Goal: Transaction & Acquisition: Purchase product/service

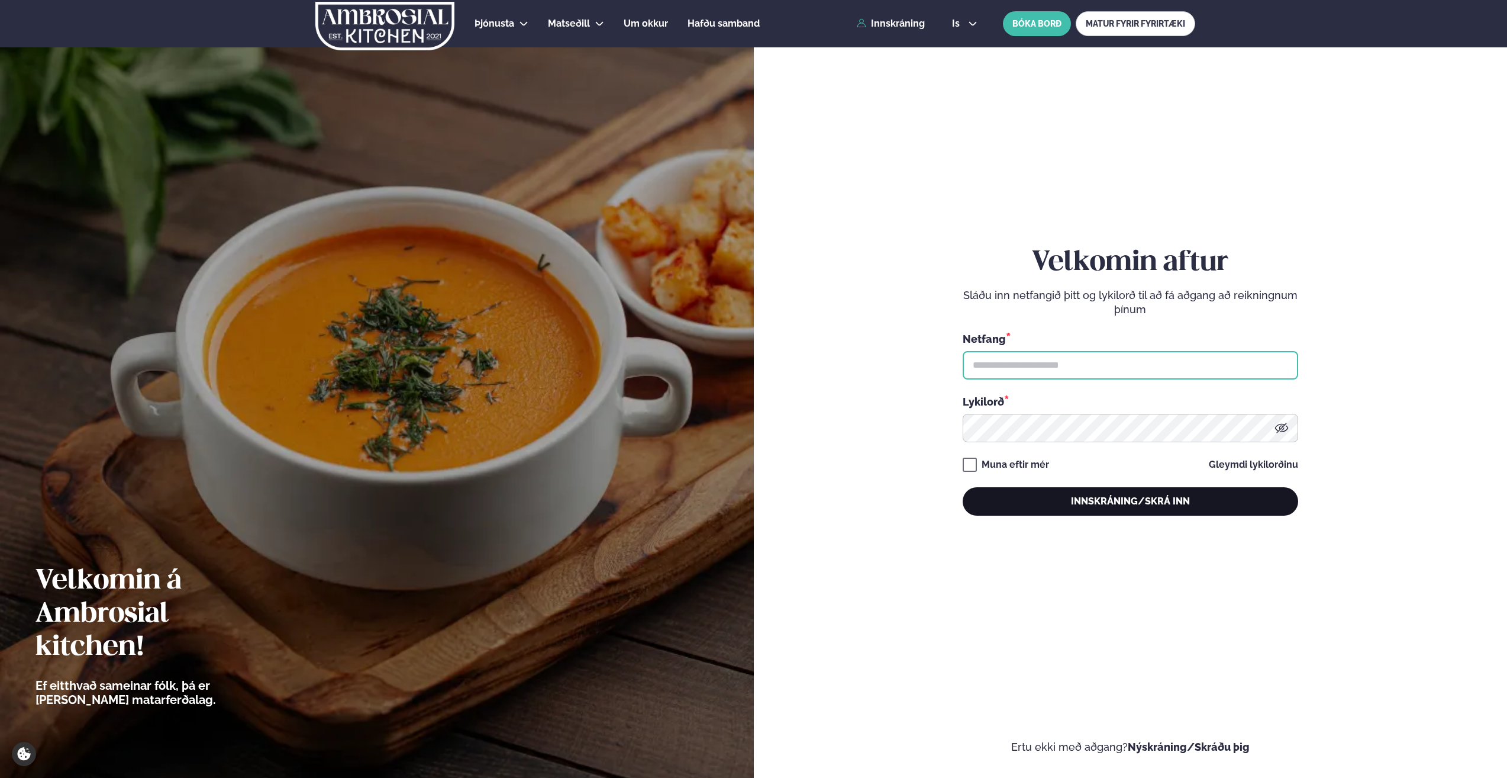
type input "**********"
click at [1149, 496] on button "Innskráning/Skrá inn" at bounding box center [1131, 501] width 336 height 28
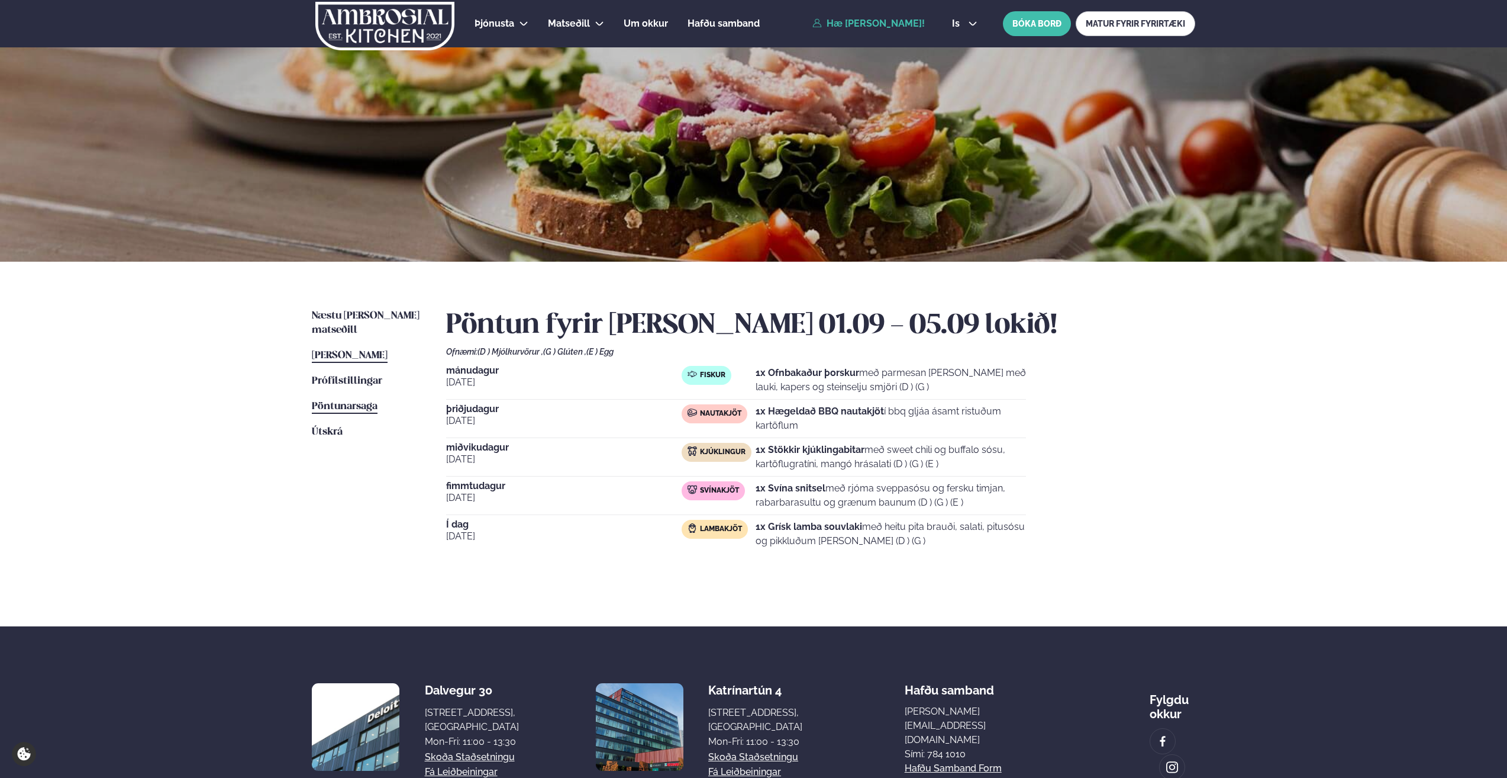
click at [344, 401] on span "Pöntunarsaga" at bounding box center [345, 406] width 66 height 10
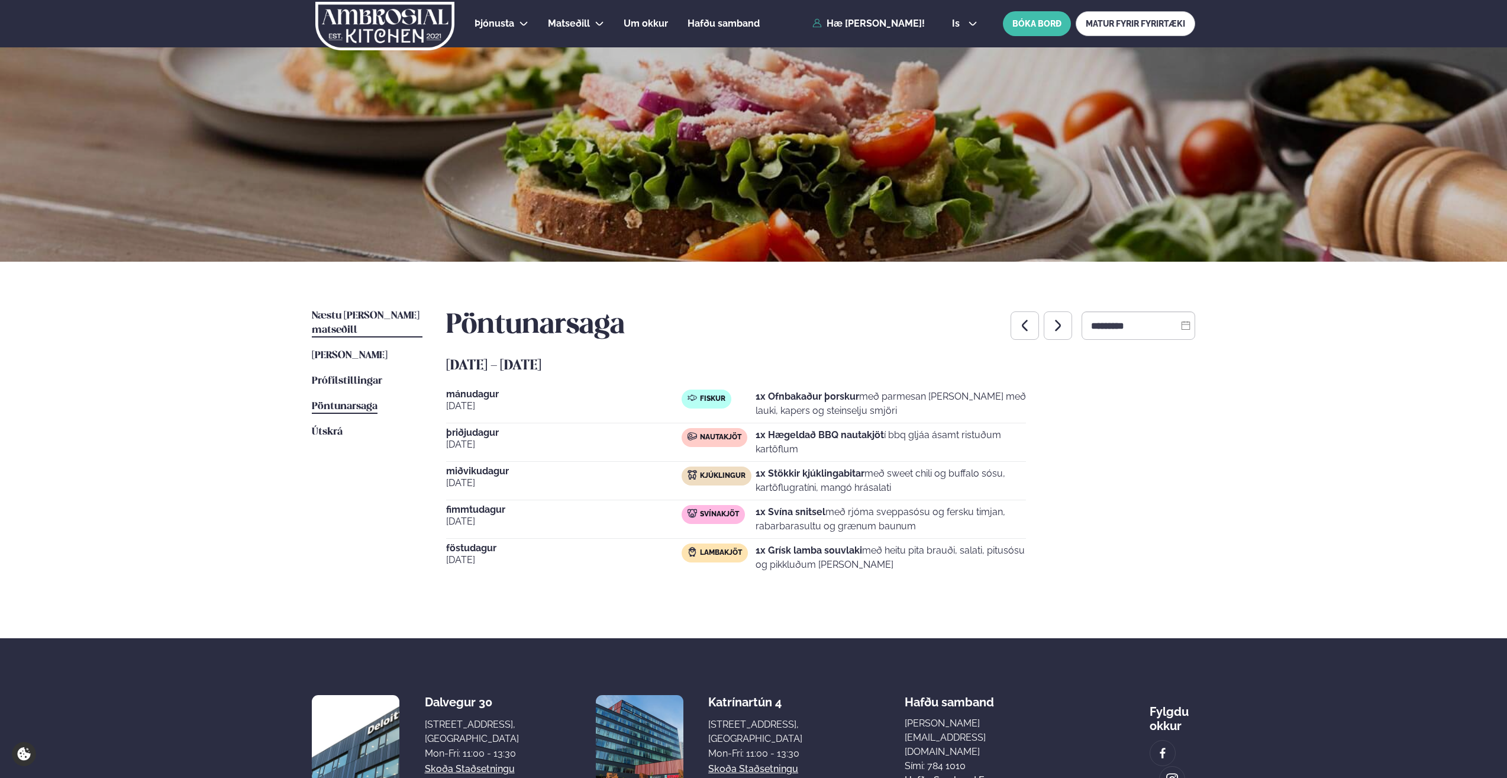
click at [360, 314] on span "Næstu [PERSON_NAME] matseðill" at bounding box center [366, 323] width 108 height 24
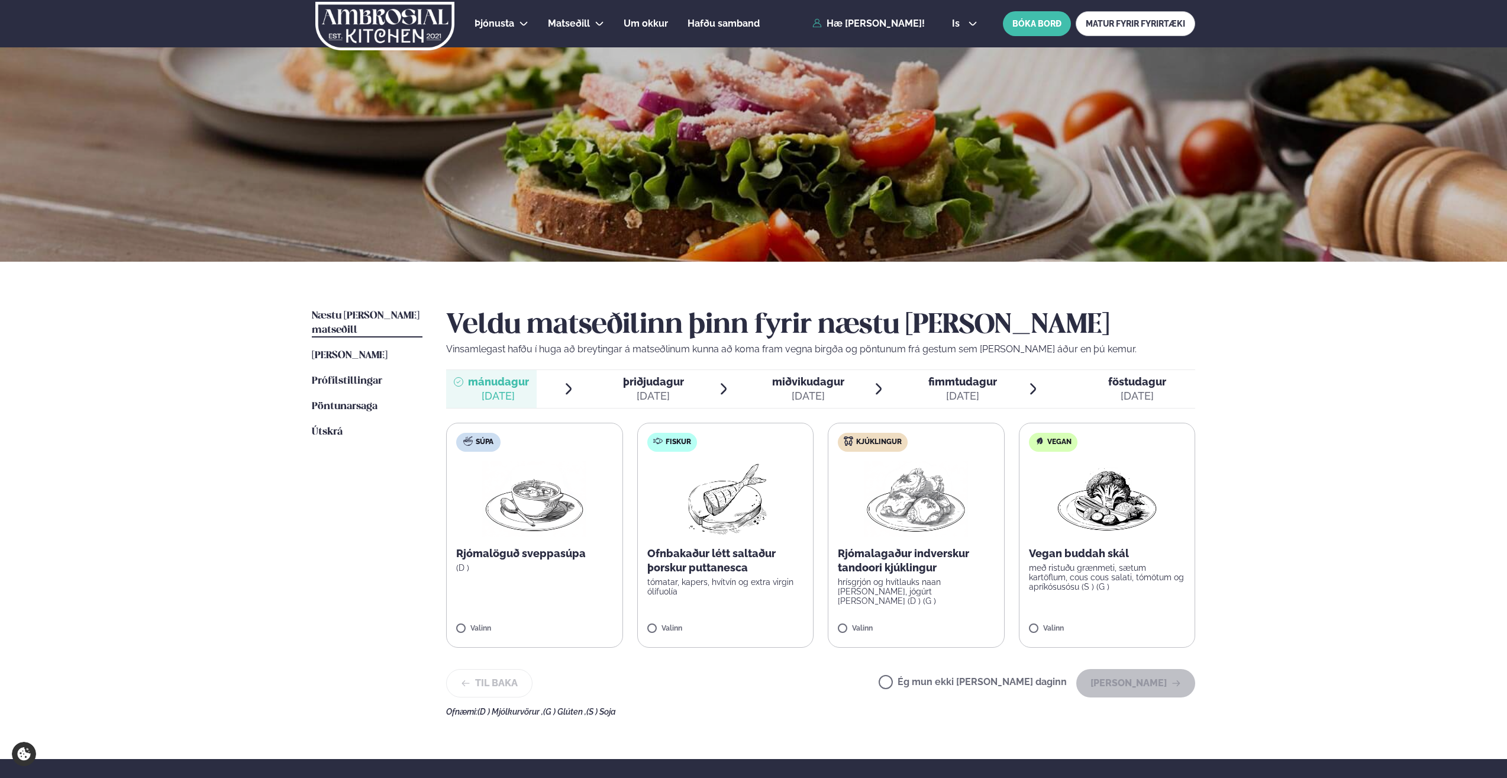
click at [899, 520] on img at bounding box center [916, 499] width 104 height 76
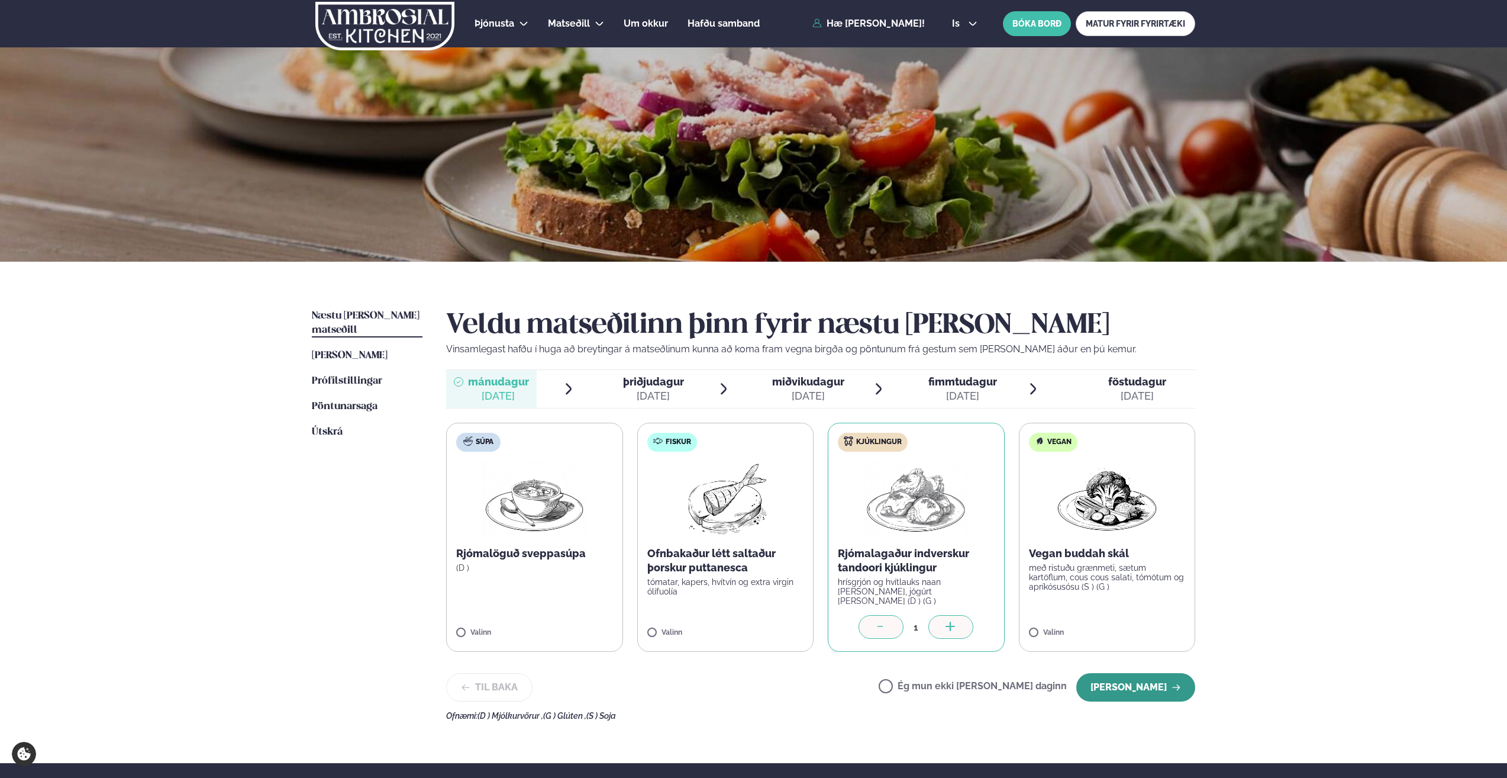
click at [1124, 685] on button "[PERSON_NAME]" at bounding box center [1135, 687] width 119 height 28
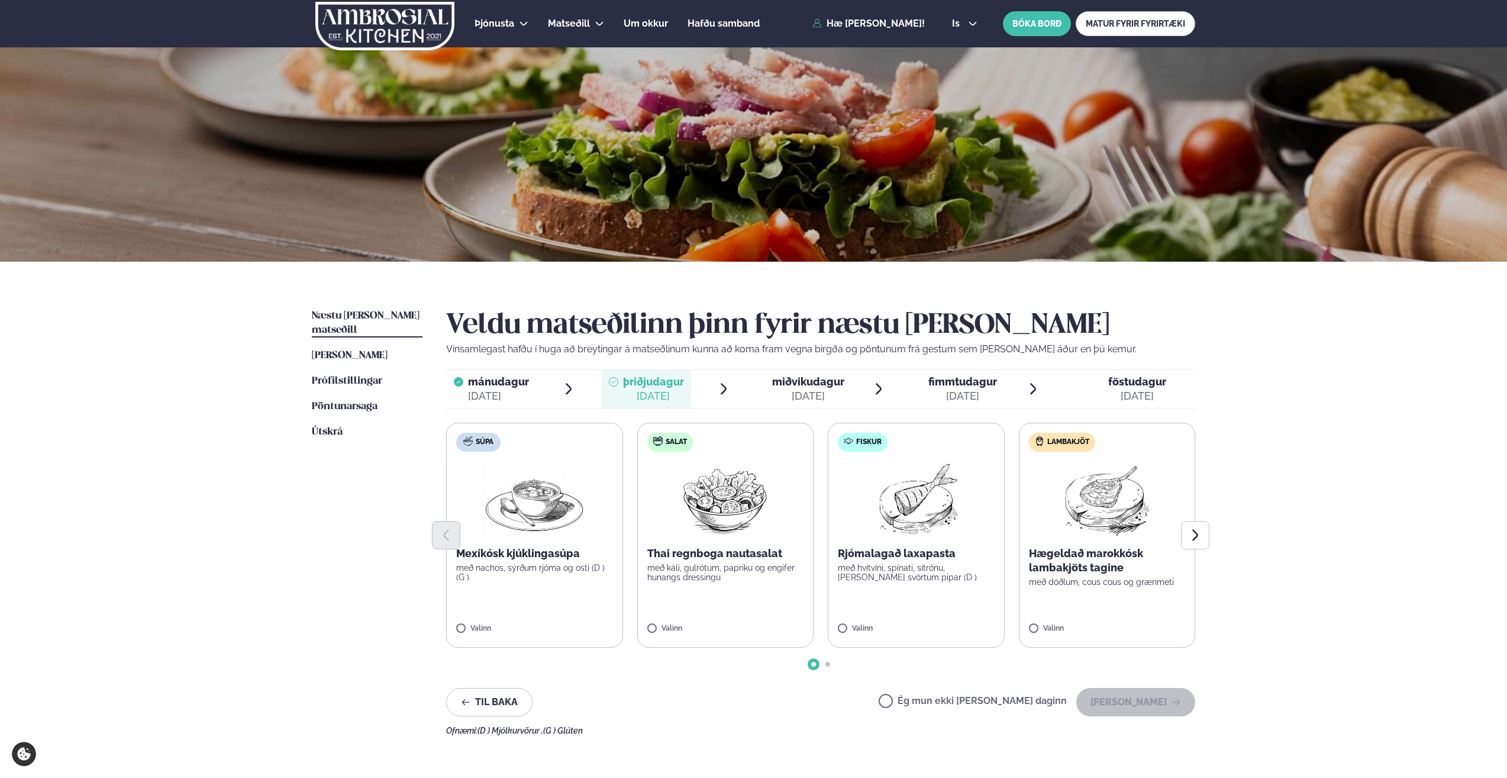
click at [915, 501] on img at bounding box center [916, 499] width 105 height 76
click at [1115, 699] on button "[PERSON_NAME]" at bounding box center [1135, 702] width 119 height 28
